Goal: Task Accomplishment & Management: Use online tool/utility

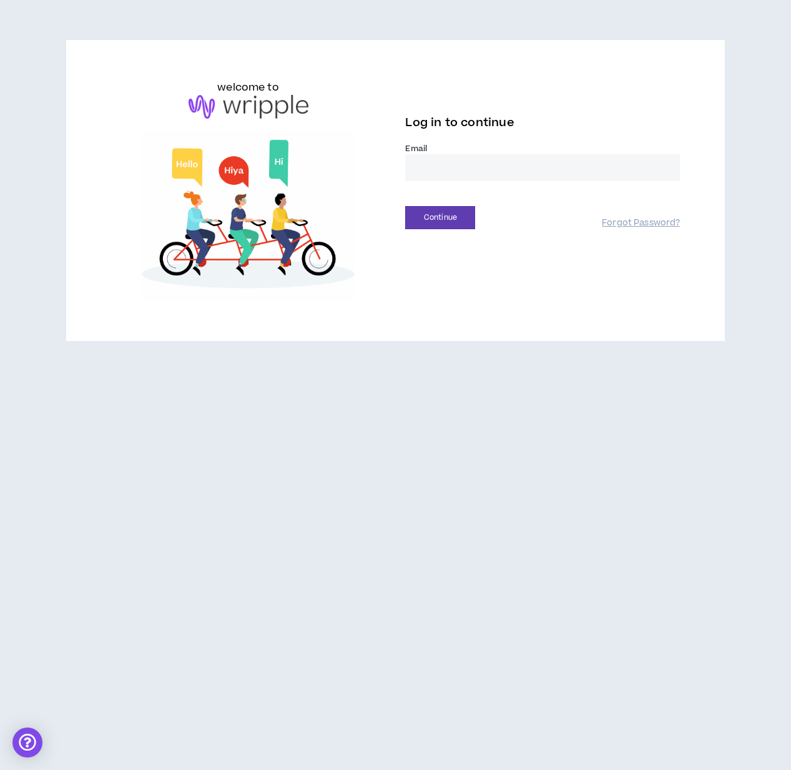
click at [452, 171] on input "email" at bounding box center [542, 167] width 275 height 27
type input "**********"
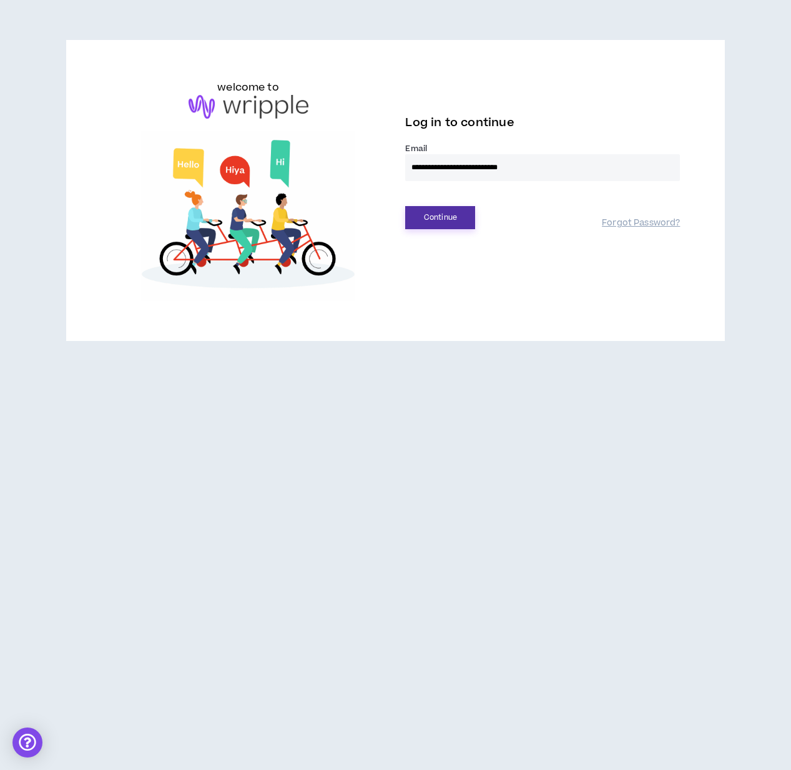
click at [427, 225] on button "Continue" at bounding box center [440, 217] width 70 height 23
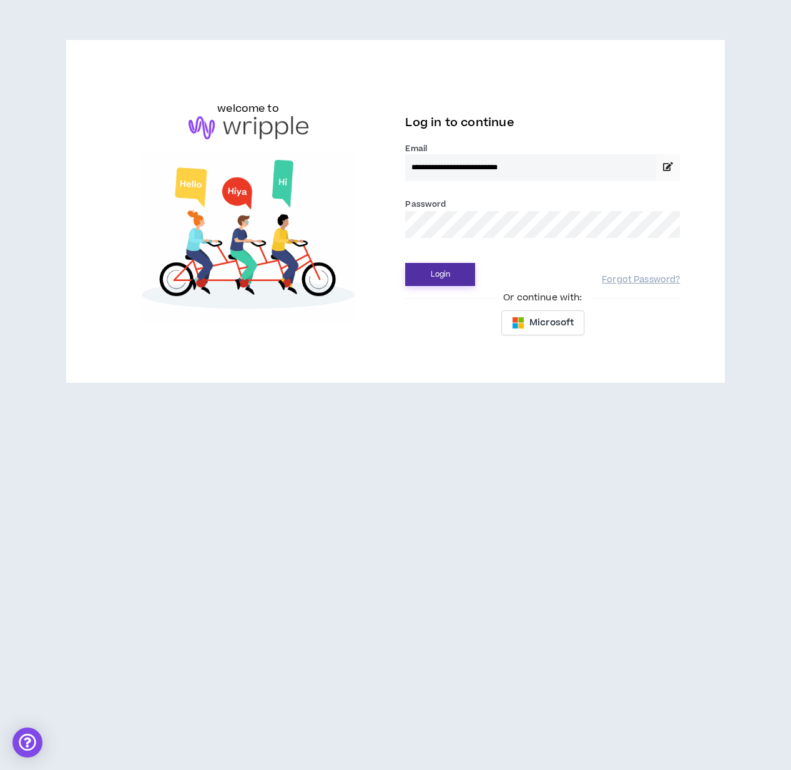
click at [432, 279] on button "Login" at bounding box center [440, 274] width 70 height 23
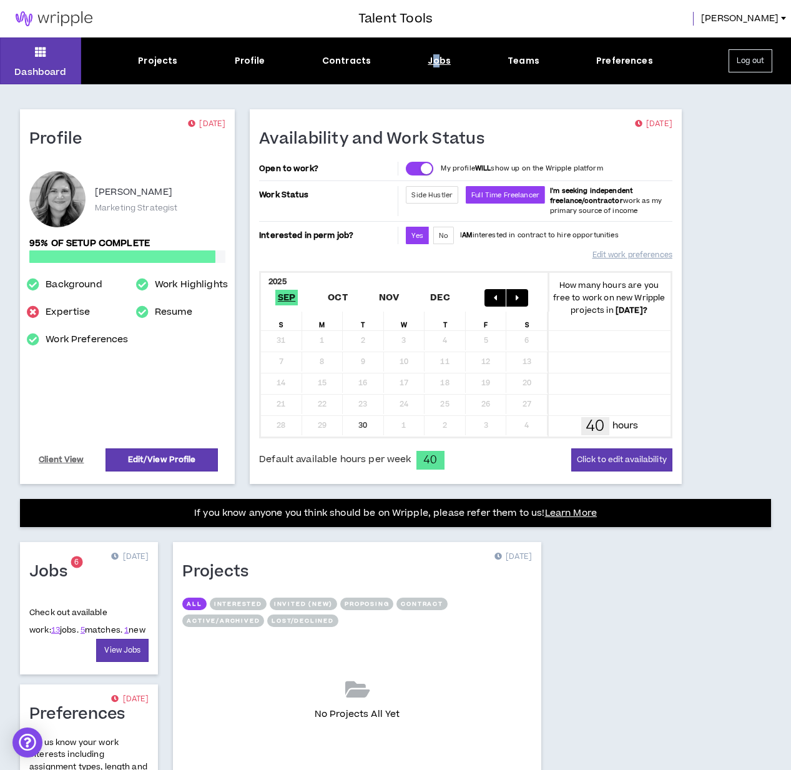
click at [435, 59] on div "Jobs" at bounding box center [439, 60] width 23 height 13
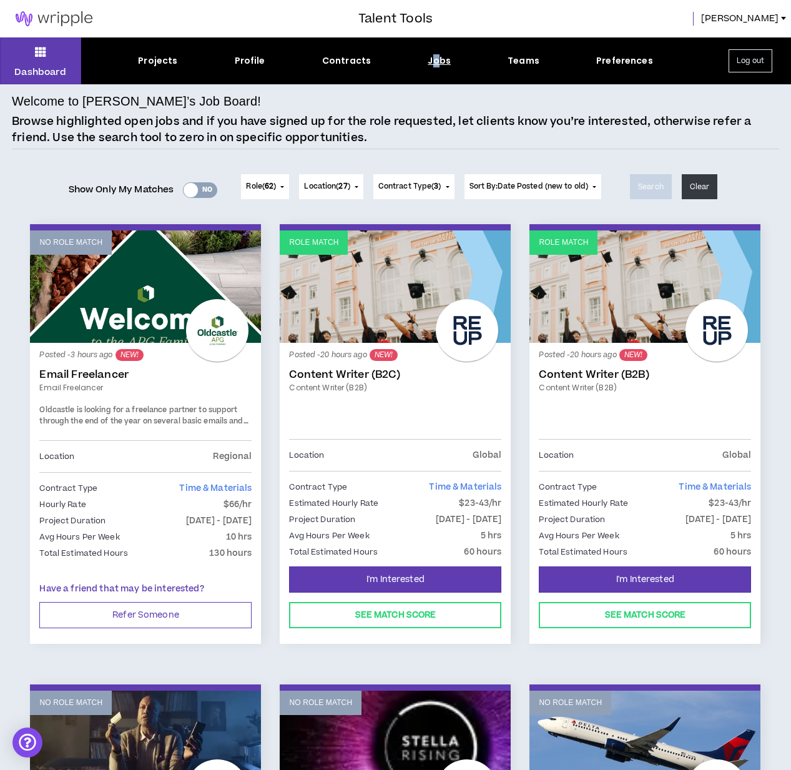
click at [279, 188] on button "Role ( 62 )" at bounding box center [265, 186] width 48 height 25
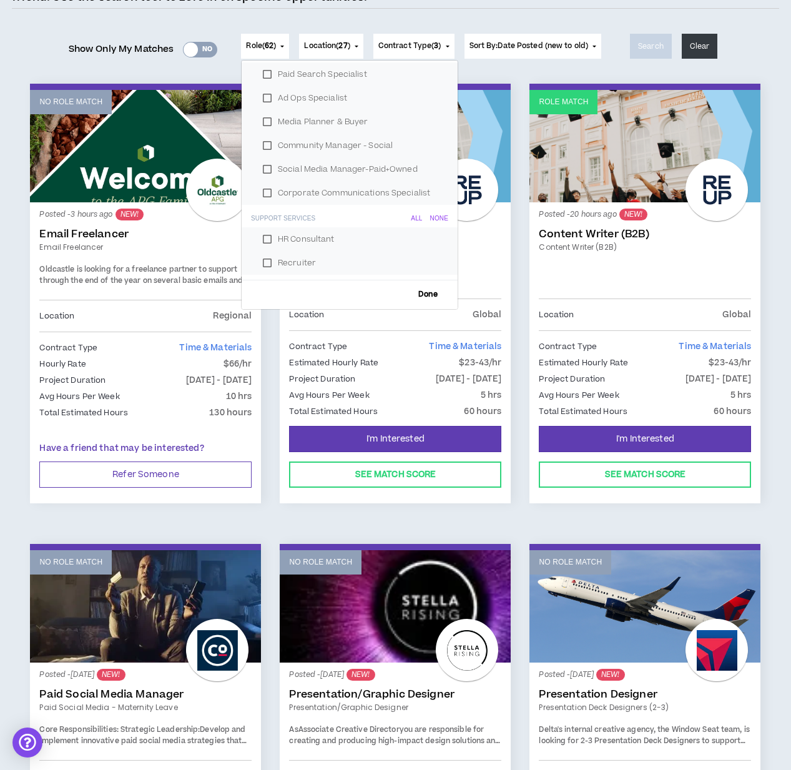
scroll to position [144, 0]
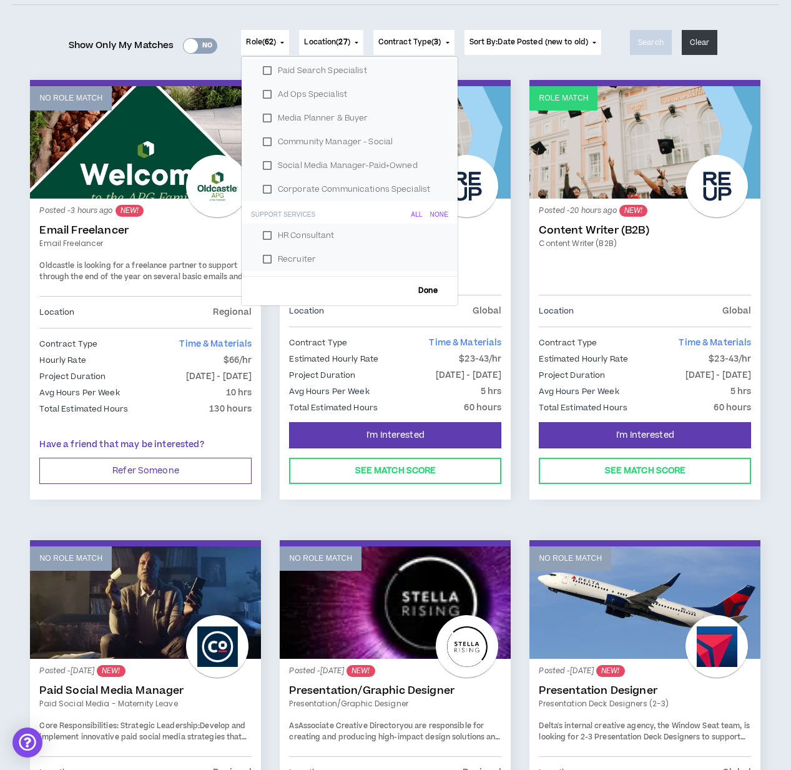
click at [424, 289] on span "Done" at bounding box center [428, 291] width 29 height 8
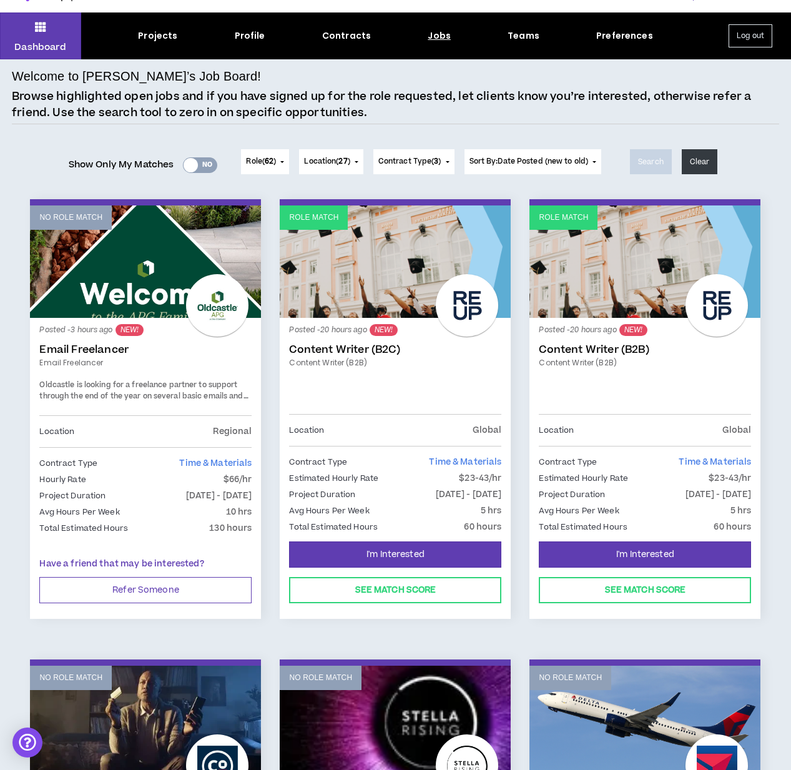
scroll to position [0, 0]
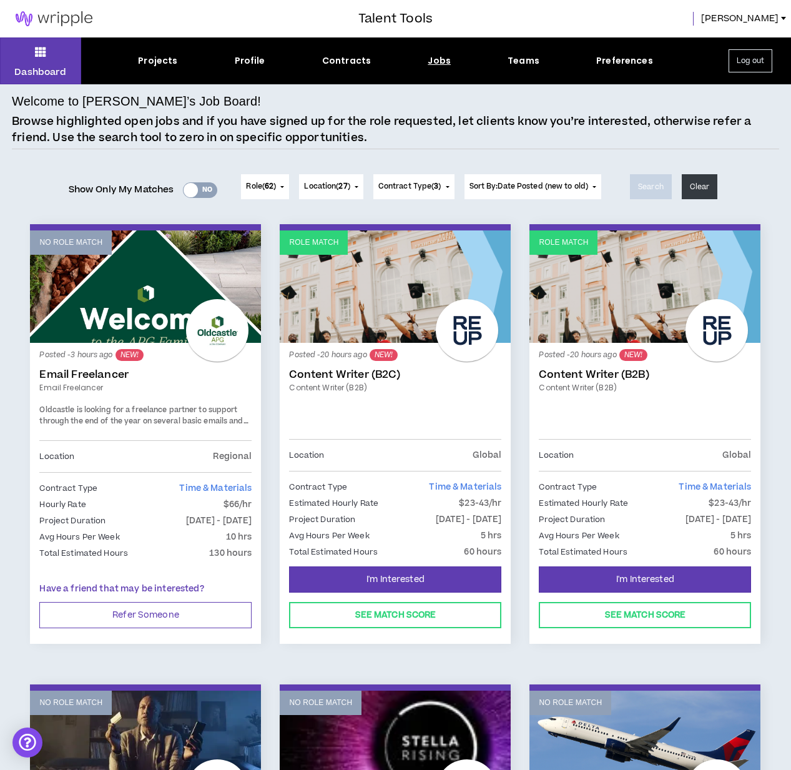
click at [350, 181] on span "Location ( 27 )" at bounding box center [327, 186] width 46 height 11
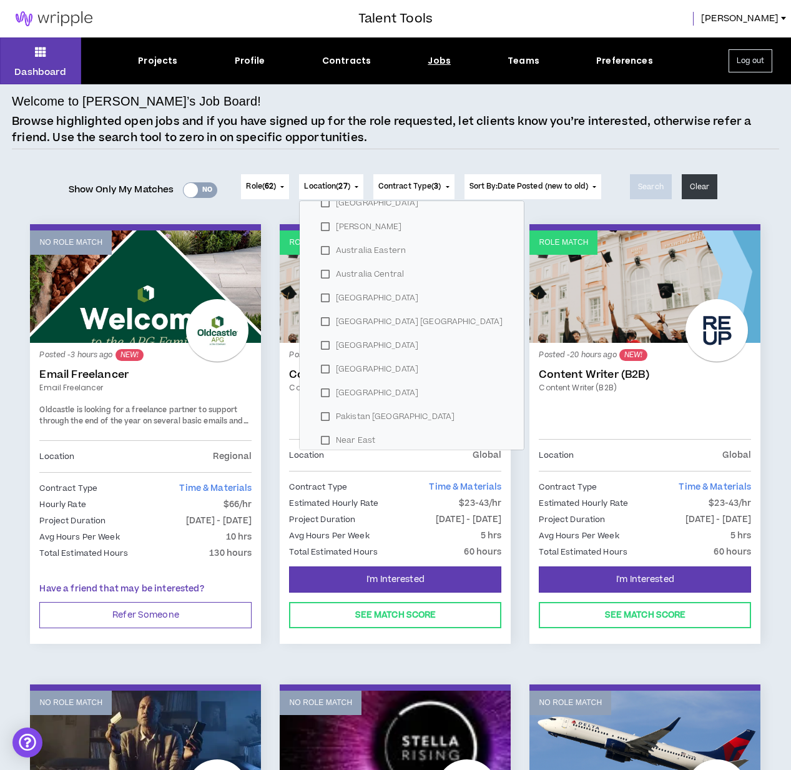
scroll to position [505, 0]
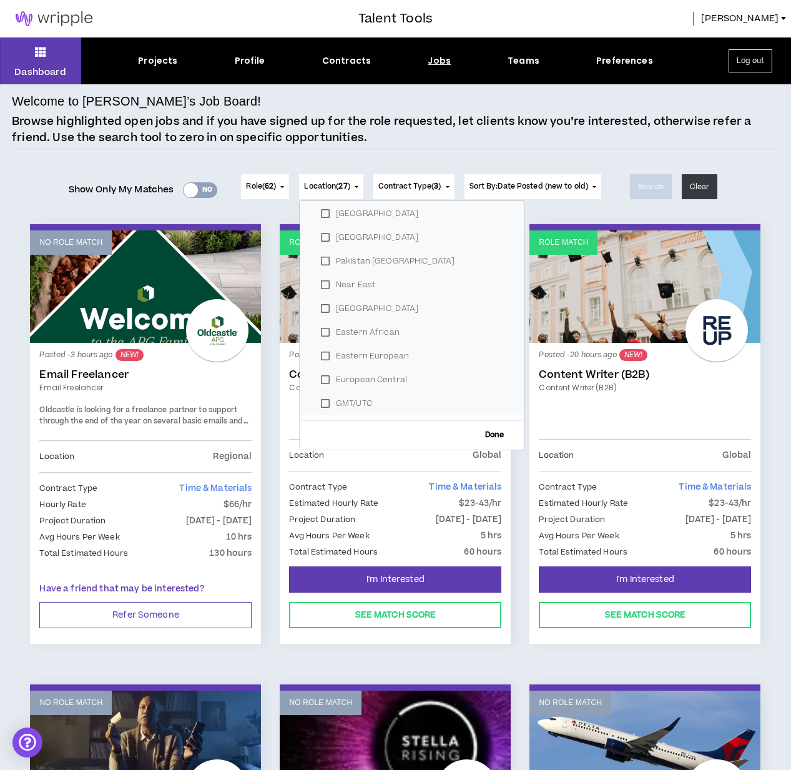
click at [504, 126] on p "Browse highlighted open jobs and if you have signed up for the role requested, …" at bounding box center [396, 130] width 768 height 32
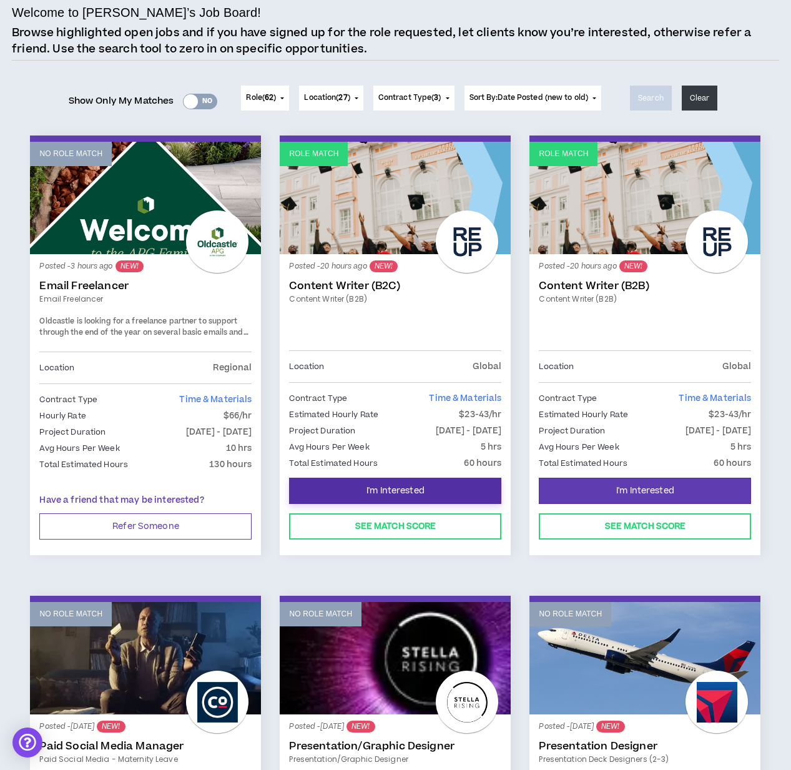
scroll to position [82, 0]
